Goal: Contribute content: Add original content to the website for others to see

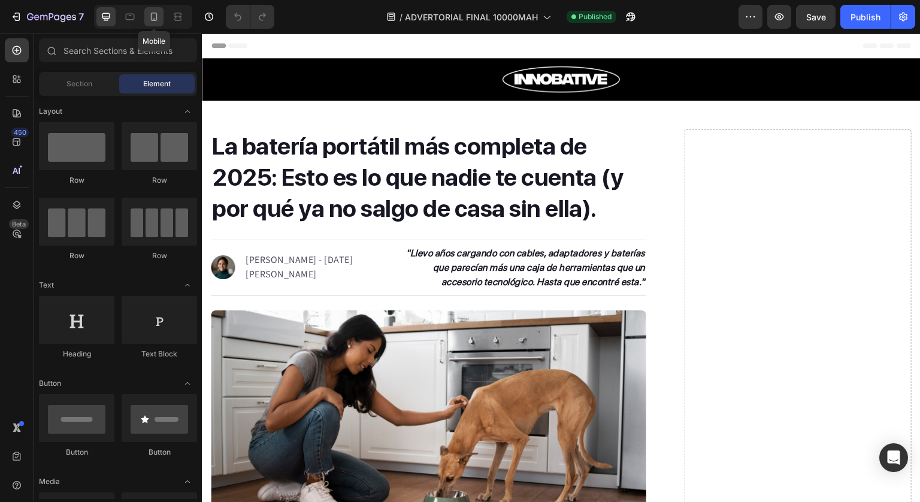
click at [151, 16] on icon at bounding box center [154, 17] width 7 height 8
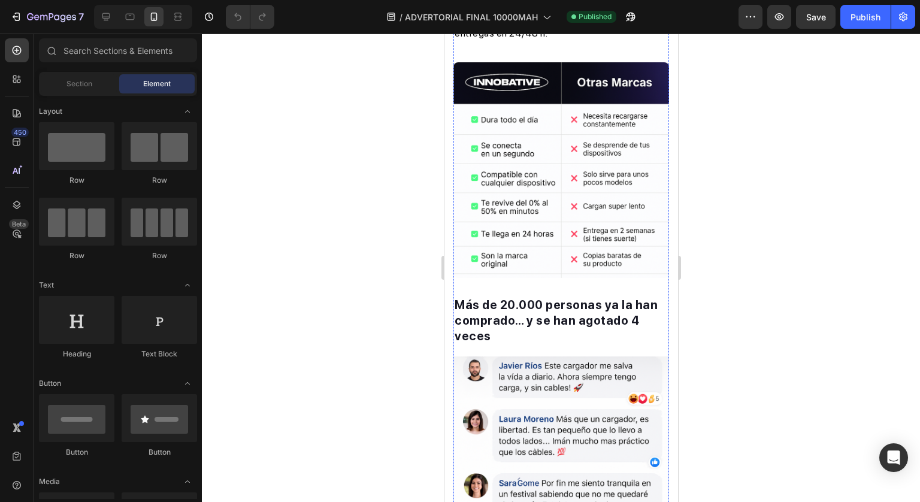
scroll to position [1497, 0]
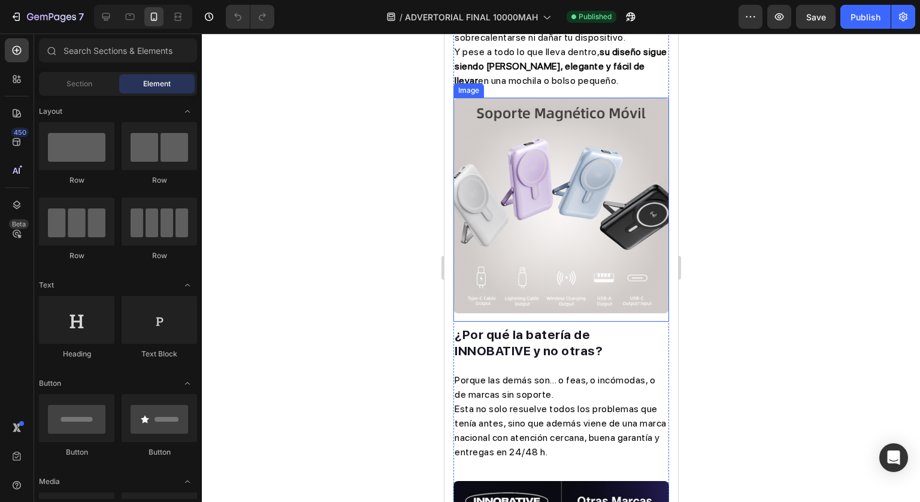
click at [567, 216] on img at bounding box center [561, 206] width 216 height 216
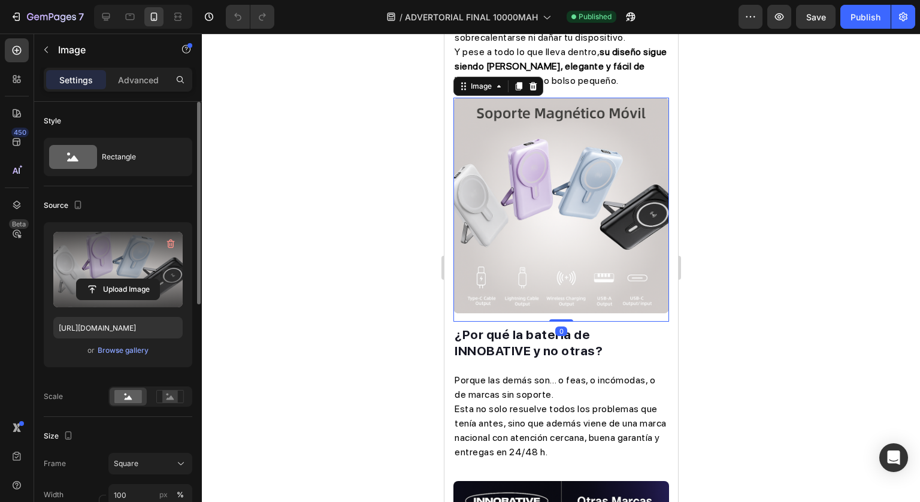
click at [122, 259] on label at bounding box center [117, 269] width 129 height 75
click at [122, 279] on input "file" at bounding box center [118, 289] width 83 height 20
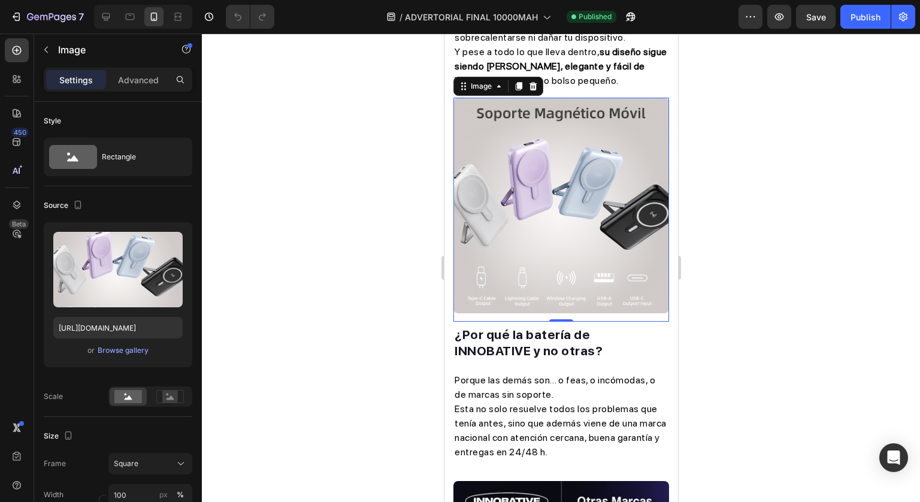
click at [713, 245] on div at bounding box center [561, 268] width 718 height 468
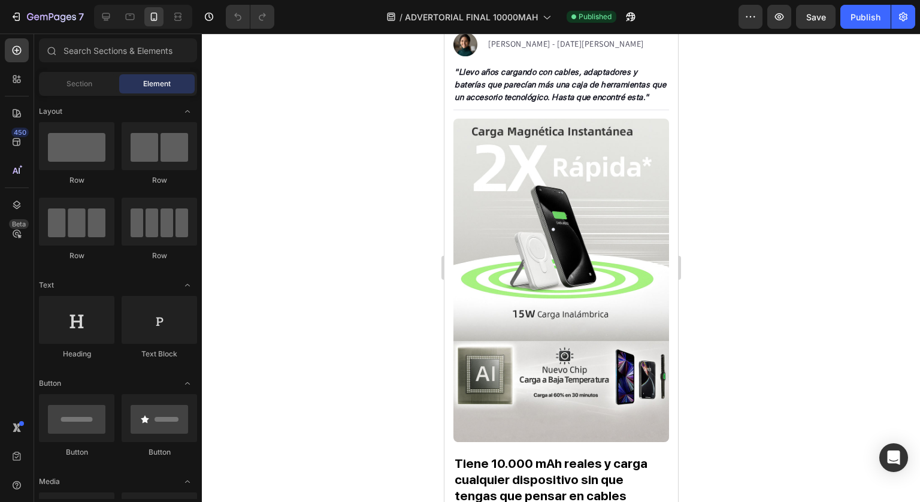
scroll to position [0, 0]
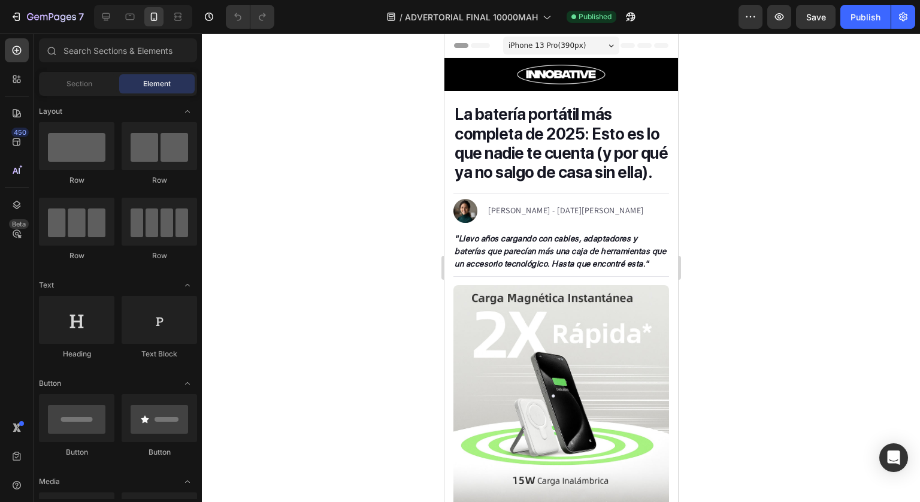
drag, startPoint x: 672, startPoint y: 461, endPoint x: 1122, endPoint y: 122, distance: 563.5
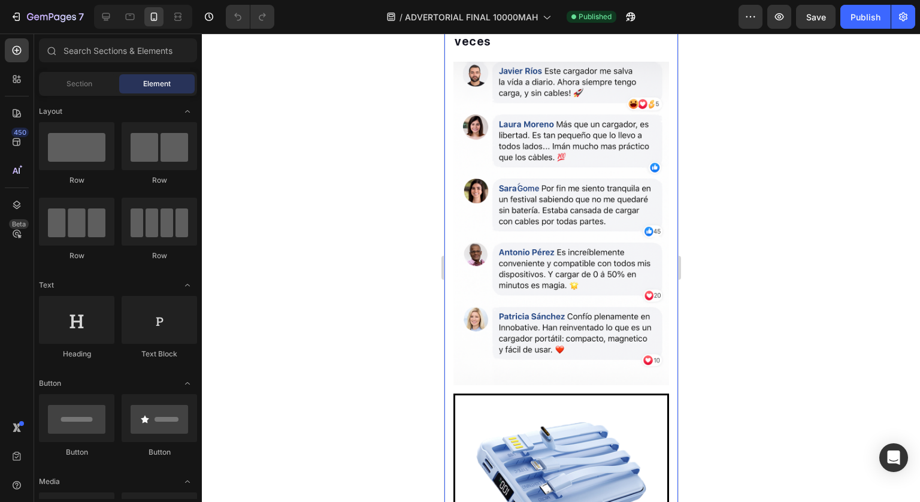
scroll to position [2275, 0]
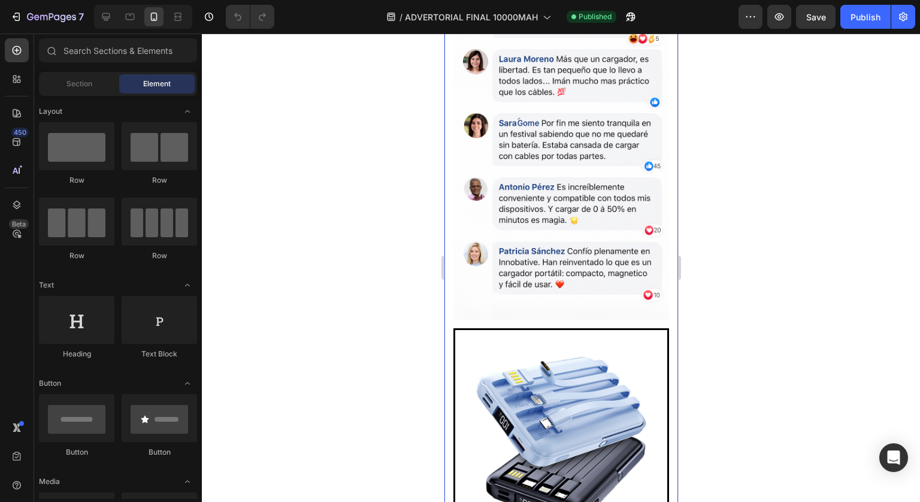
click at [777, 325] on div at bounding box center [561, 268] width 718 height 468
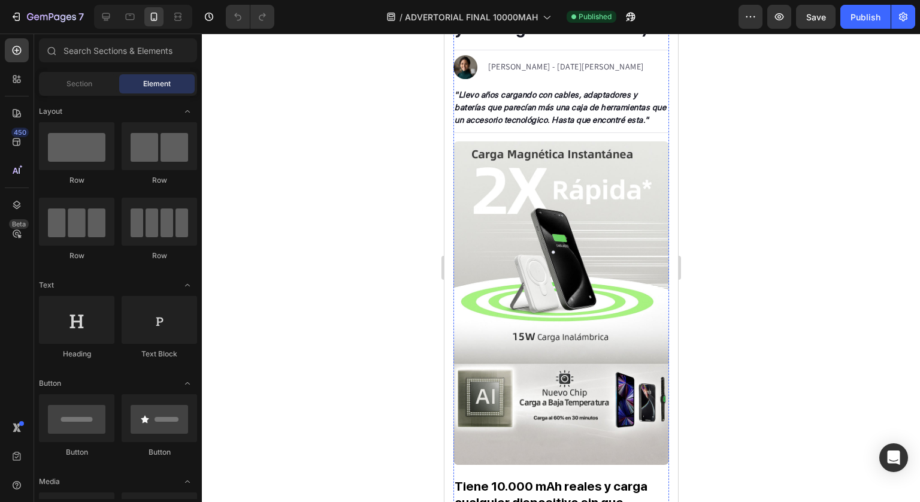
scroll to position [0, 0]
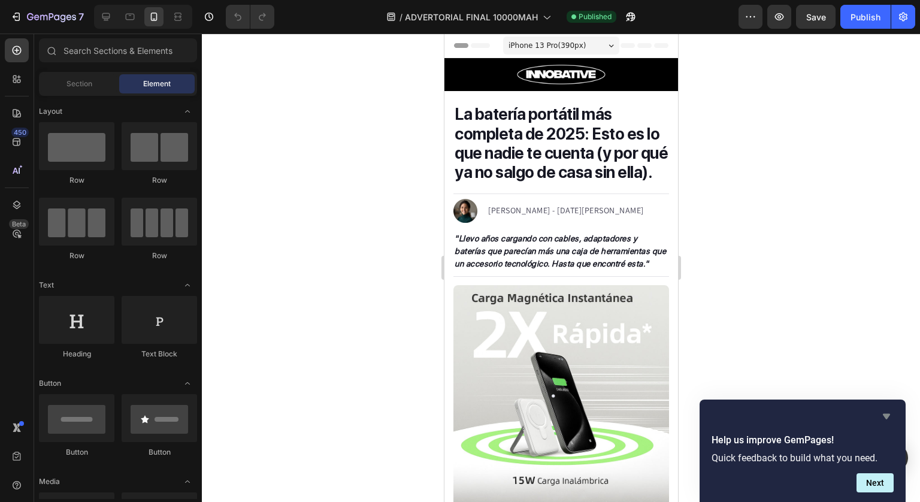
click at [887, 416] on icon "Hide survey" at bounding box center [886, 416] width 7 height 5
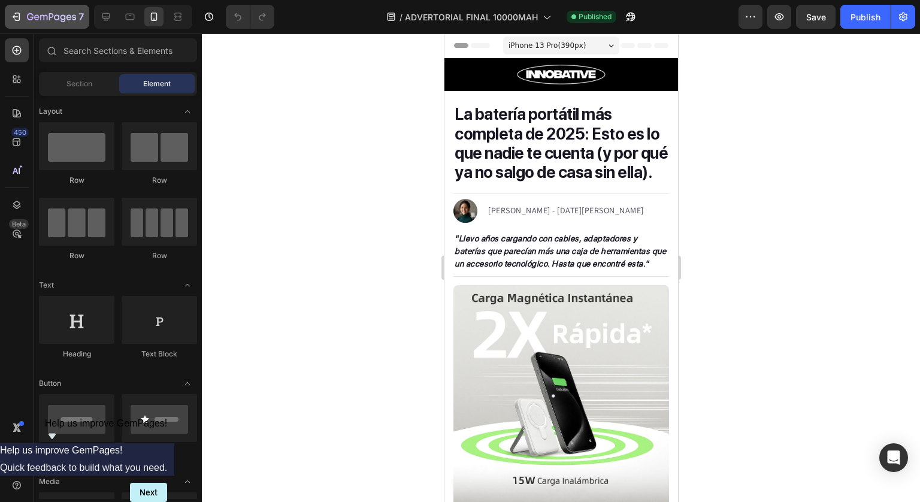
click at [5, 8] on button "7" at bounding box center [47, 17] width 84 height 24
